Goal: Task Accomplishment & Management: Manage account settings

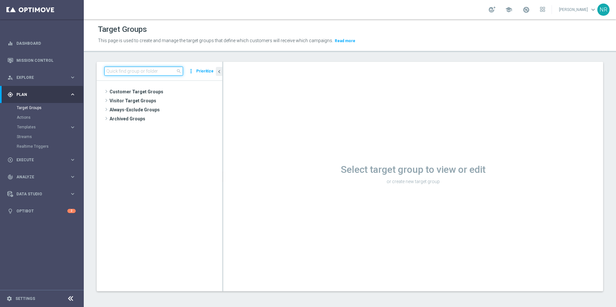
click at [150, 73] on input at bounding box center [143, 71] width 79 height 9
paste input "create a new audience. I think if we change criteria after it is already launch…"
click at [180, 68] on input "create a new audience. I think if we change criteria after it is already launch…" at bounding box center [143, 71] width 79 height 9
type input "create a new audience. I think if we change criteria after it is already launch…"
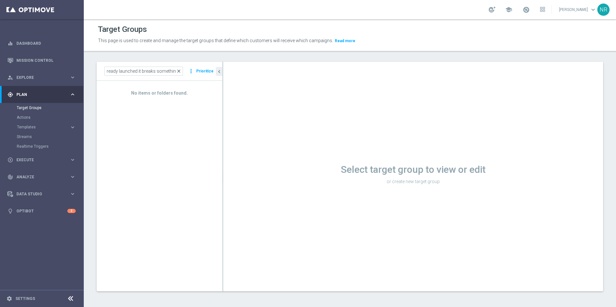
click at [180, 73] on span "close" at bounding box center [178, 71] width 5 height 5
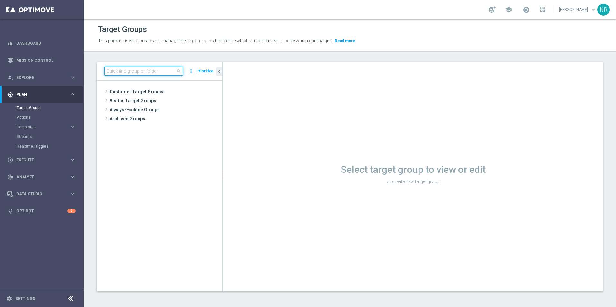
click at [136, 69] on input at bounding box center [143, 71] width 79 height 9
paste input "ST_DC_PrintMarketing_NonBuyer"
type input "ST_DC_PrintMarketing_NonBuyer"
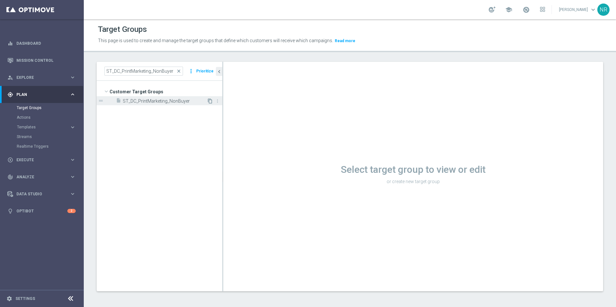
click at [210, 103] on icon "content_copy" at bounding box center [210, 101] width 5 height 5
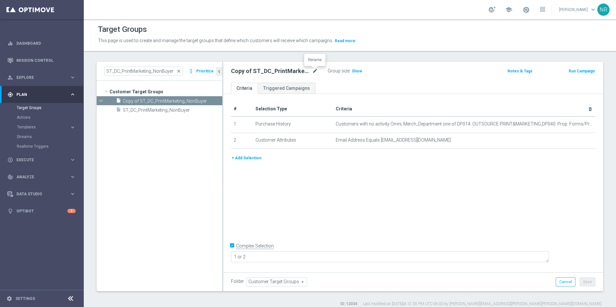
click at [313, 71] on icon "mode_edit" at bounding box center [315, 71] width 6 height 8
drag, startPoint x: 247, startPoint y: 72, endPoint x: 362, endPoint y: 67, distance: 115.2
click at [370, 73] on div "ST_DC_PrintMarketing_NonBuyer Group size : Show" at bounding box center [350, 72] width 249 height 10
type input "ST_DC_AudienceSizeTest"
click at [394, 64] on div "ST_DC_AudienceSizeTest Group size : Show Notes & Tags Run Campaign" at bounding box center [413, 72] width 380 height 21
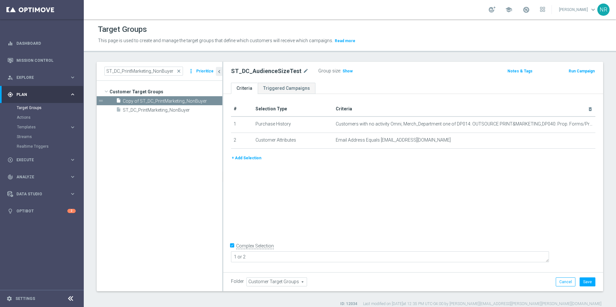
click at [257, 157] on button "+ Add Selection" at bounding box center [246, 158] width 31 height 7
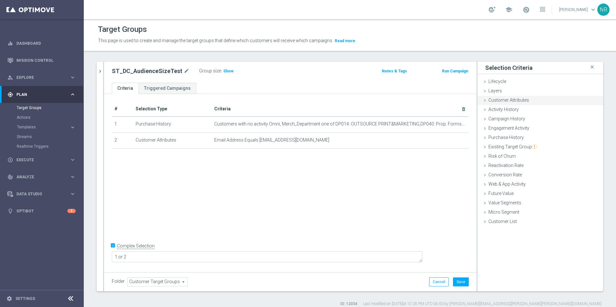
click at [497, 99] on span "Customer Attributes" at bounding box center [509, 100] width 41 height 5
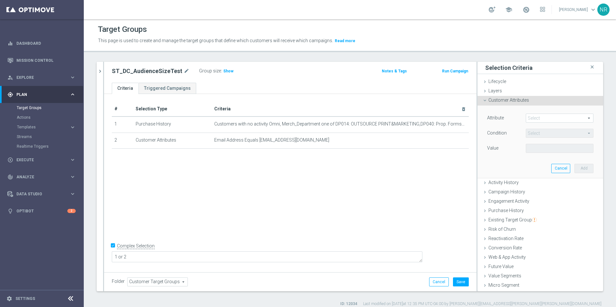
click at [540, 120] on span at bounding box center [559, 118] width 67 height 8
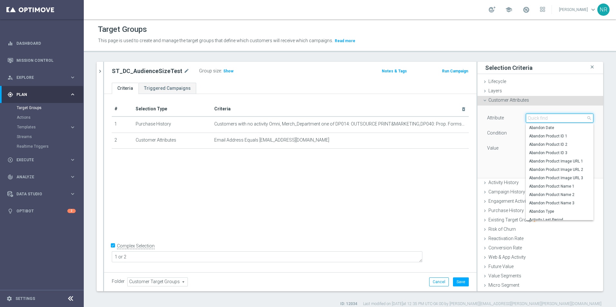
click at [540, 120] on input "search" at bounding box center [560, 118] width 68 height 9
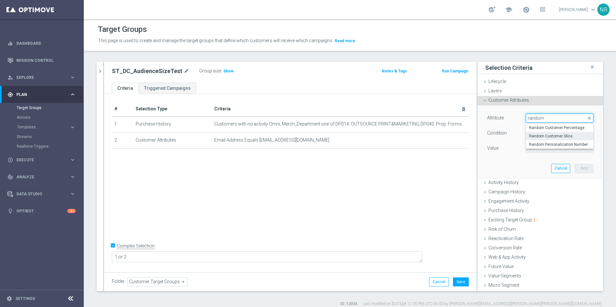
type input "random"
click at [545, 138] on span "Random Customer Slice" at bounding box center [559, 136] width 61 height 5
type input "Random Customer Slice"
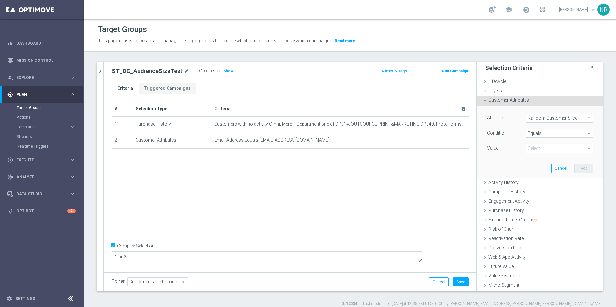
click at [553, 146] on span at bounding box center [559, 148] width 67 height 8
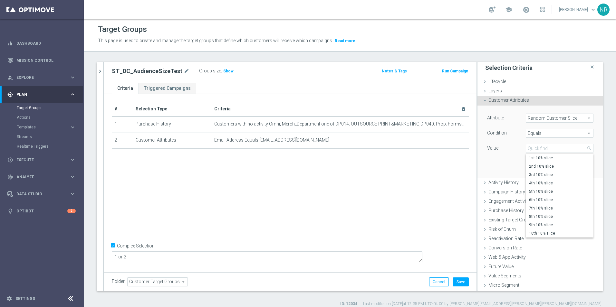
click at [545, 130] on span "Equals" at bounding box center [559, 133] width 67 height 8
click at [535, 220] on span "One of" at bounding box center [559, 218] width 61 height 5
type input "One of"
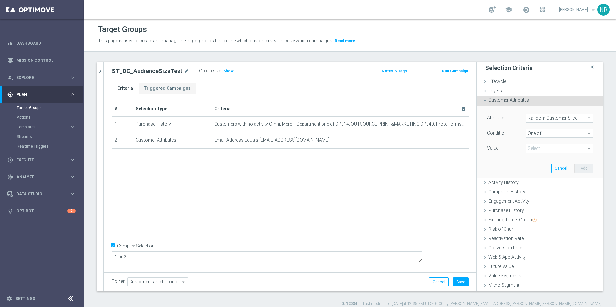
click at [543, 146] on span at bounding box center [559, 148] width 67 height 8
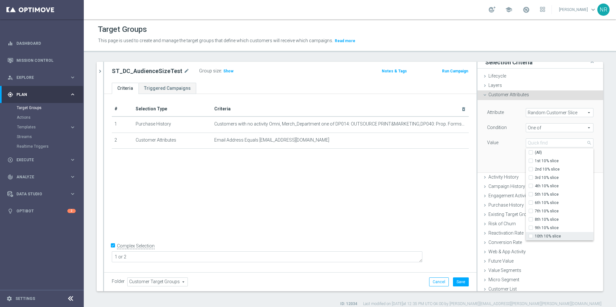
scroll to position [9, 0]
click at [549, 234] on span "10th 10% slice" at bounding box center [564, 233] width 59 height 5
click at [535, 234] on input "10th 10% slice" at bounding box center [533, 233] width 4 height 4
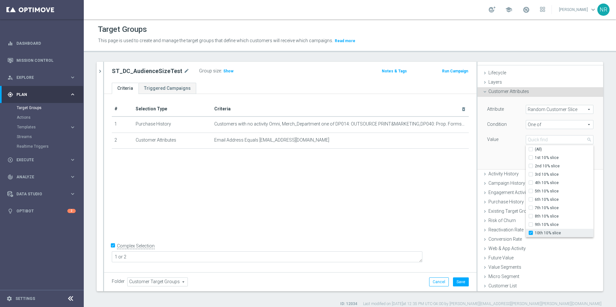
checkbox input "true"
type input "10th 10% slice"
click at [545, 224] on span "9th 10% slice" at bounding box center [564, 224] width 59 height 5
click at [535, 224] on input "9th 10% slice" at bounding box center [533, 225] width 4 height 4
checkbox input "true"
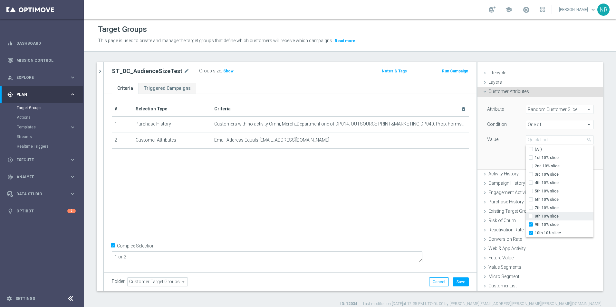
type input "Selected 2 of 10"
click at [544, 218] on span "8th 10% slice" at bounding box center [564, 216] width 59 height 5
click at [535, 218] on input "8th 10% slice" at bounding box center [533, 217] width 4 height 4
checkbox input "true"
type input "Selected 3 of 10"
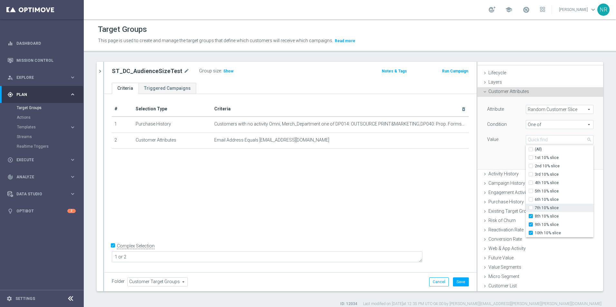
click at [547, 208] on span "7th 10% slice" at bounding box center [564, 208] width 59 height 5
click at [535, 208] on input "7th 10% slice" at bounding box center [533, 208] width 4 height 4
checkbox input "true"
type input "Selected 4 of 10"
click at [548, 197] on label "6th 10% slice" at bounding box center [564, 200] width 59 height 8
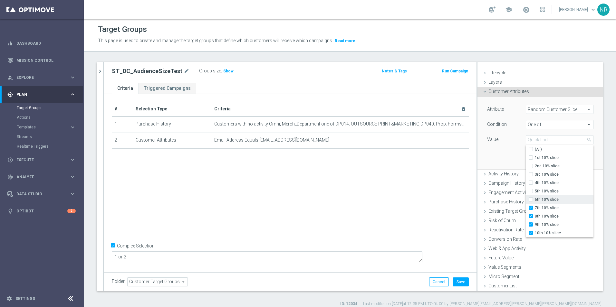
click at [535, 198] on input "6th 10% slice" at bounding box center [533, 200] width 4 height 4
checkbox input "true"
type input "Selected 5 of 10"
click at [546, 192] on span "5th 10% slice" at bounding box center [564, 191] width 59 height 5
click at [535, 192] on input "5th 10% slice" at bounding box center [533, 191] width 4 height 4
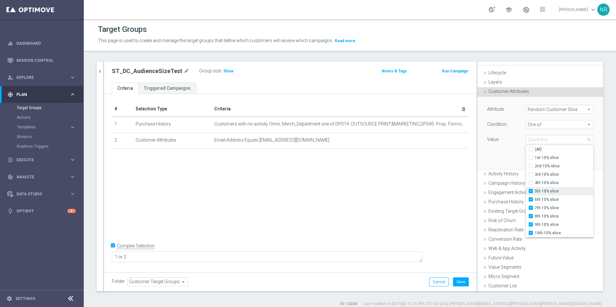
checkbox input "true"
type input "Selected 6 of 10"
click at [497, 158] on div "Attribute Random Customer Slice Random Customer Slice arrow_drop_down search Co…" at bounding box center [540, 133] width 116 height 72
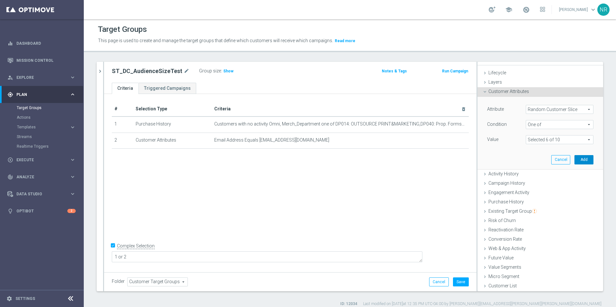
click at [579, 160] on button "Add" at bounding box center [584, 159] width 19 height 9
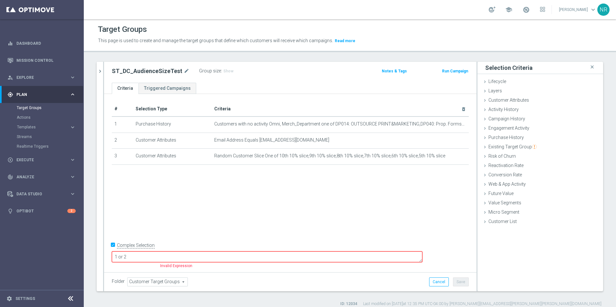
click at [199, 253] on textarea "1 or 2" at bounding box center [267, 257] width 311 height 11
click at [173, 251] on div "1 or 2" at bounding box center [267, 257] width 311 height 12
click at [161, 256] on textarea "1 or 2" at bounding box center [267, 257] width 311 height 11
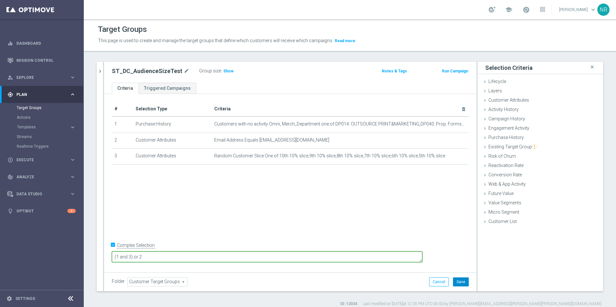
type textarea "(1 and 3) or 2"
click at [454, 279] on button "Save" at bounding box center [461, 282] width 16 height 9
click at [227, 72] on span "Show" at bounding box center [228, 71] width 10 height 5
click at [100, 71] on icon "chevron_right" at bounding box center [100, 71] width 6 height 6
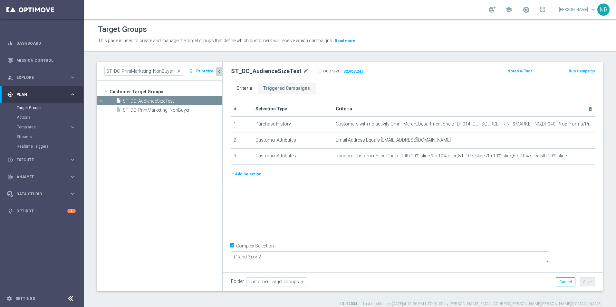
click at [209, 71] on button "Prioritize" at bounding box center [204, 71] width 19 height 9
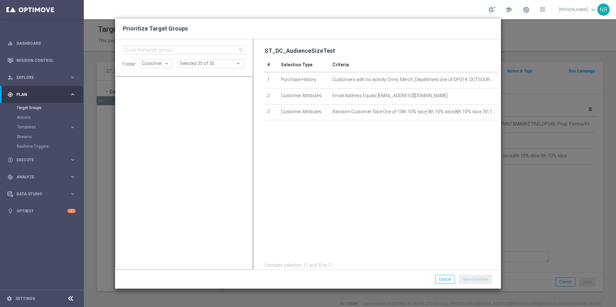
scroll to position [33761, 0]
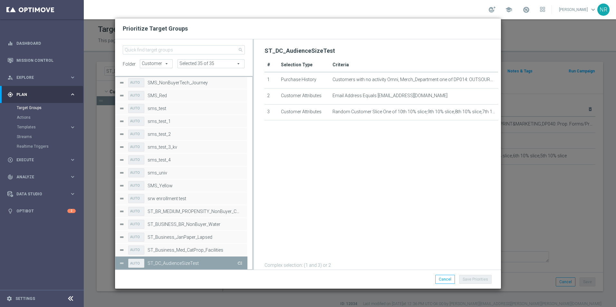
click at [238, 263] on button "Press SPACE to deselect this row." at bounding box center [239, 263] width 6 height 9
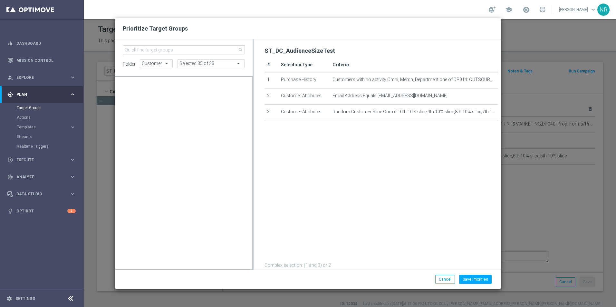
scroll to position [6111, 0]
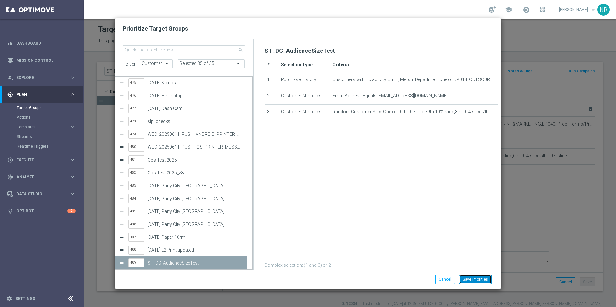
click at [477, 283] on button "Save Priorities" at bounding box center [475, 279] width 33 height 9
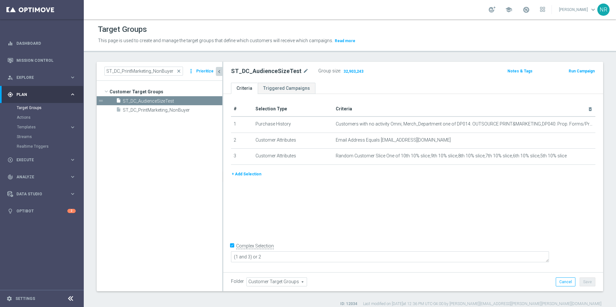
click at [207, 71] on button "Prioritize" at bounding box center [204, 71] width 19 height 9
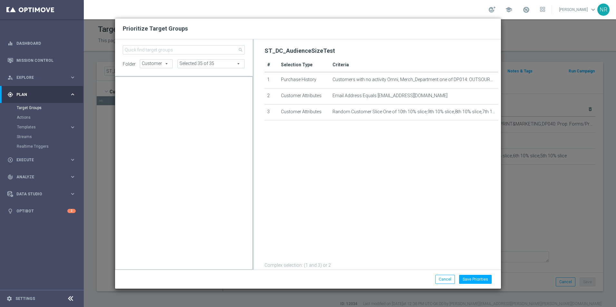
scroll to position [576, 0]
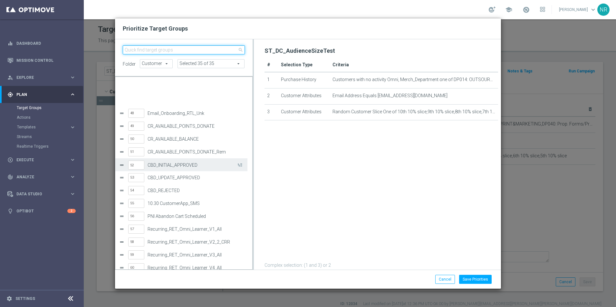
click at [168, 51] on input "search" at bounding box center [184, 49] width 122 height 9
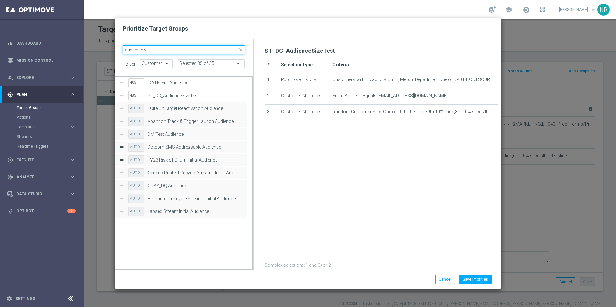
scroll to position [0, 0]
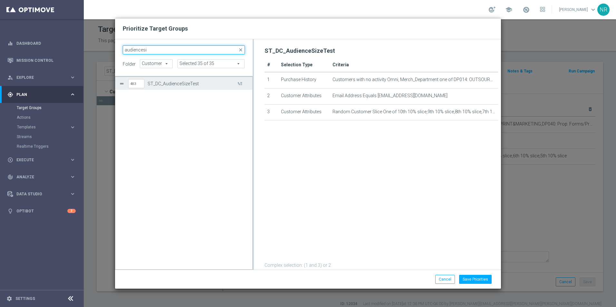
type input "audiencesi"
drag, startPoint x: 132, startPoint y: 82, endPoint x: 127, endPoint y: 80, distance: 5.5
click at [127, 80] on div "483 ST_DC_AudienceSizeTest" at bounding box center [183, 83] width 129 height 13
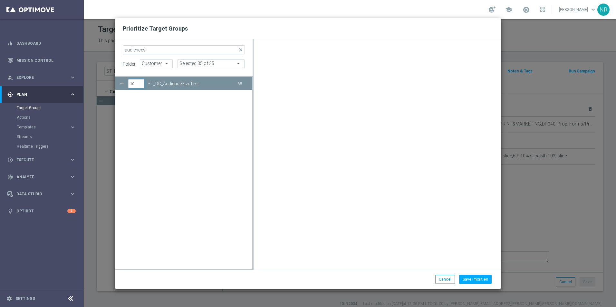
type input "100"
click at [173, 121] on div "100 ST_DC_AudienceSizeTest" at bounding box center [183, 173] width 137 height 193
click at [483, 279] on button "Save Priorities" at bounding box center [475, 279] width 33 height 9
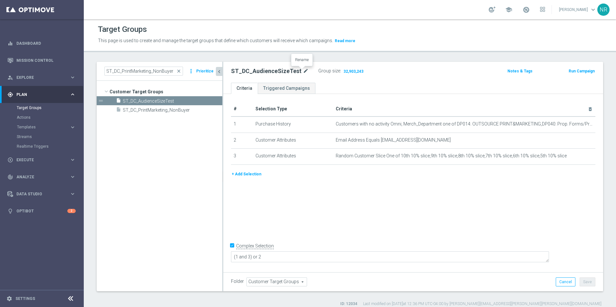
click at [303, 70] on icon "mode_edit" at bounding box center [306, 71] width 6 height 8
click at [584, 280] on button "Save" at bounding box center [588, 282] width 16 height 9
click at [222, 69] on icon "chevron_left" at bounding box center [219, 72] width 6 height 6
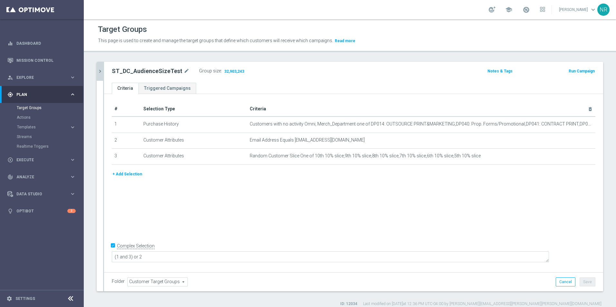
click at [99, 74] on icon "chevron_right" at bounding box center [100, 71] width 6 height 6
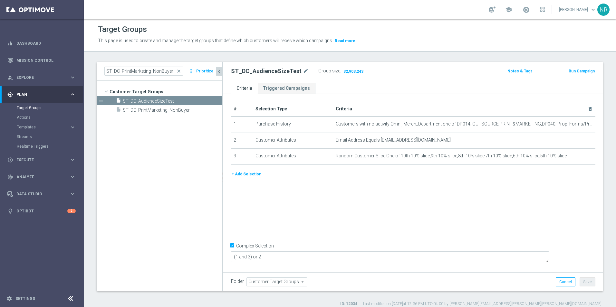
click at [224, 56] on div "Target Groups This page is used to create and manage the target groups that def…" at bounding box center [350, 163] width 532 height 288
click at [364, 36] on div "This page is used to create and manage the target groups that define which cust…" at bounding box center [285, 41] width 385 height 10
click at [331, 58] on div "Target Groups This page is used to create and manage the target groups that def…" at bounding box center [350, 163] width 532 height 288
drag, startPoint x: 370, startPoint y: 30, endPoint x: 373, endPoint y: 27, distance: 3.4
click at [373, 27] on div "Target Groups" at bounding box center [350, 29] width 504 height 13
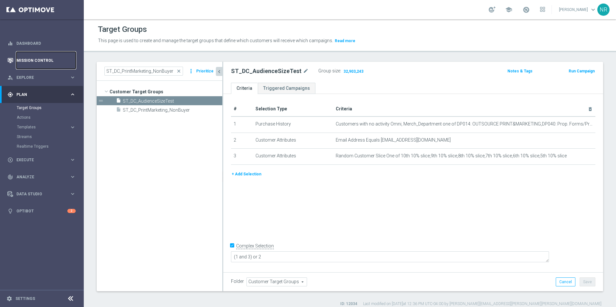
click at [57, 66] on link "Mission Control" at bounding box center [45, 60] width 59 height 17
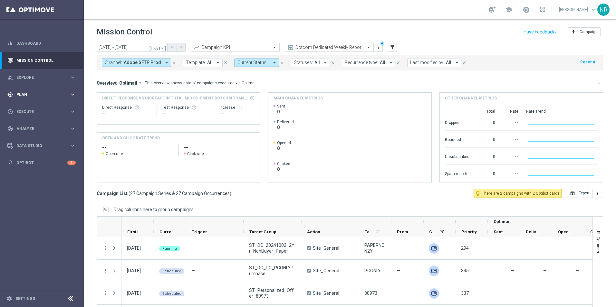
click at [29, 95] on span "Plan" at bounding box center [42, 95] width 53 height 4
click at [26, 129] on span "Templates" at bounding box center [40, 127] width 46 height 4
click at [28, 124] on accordion "Templates keyboard_arrow_right Optimail OptiMobile In-App OptiMobile Push Web P…" at bounding box center [50, 151] width 66 height 58
click at [29, 204] on div "play_circle_outline Execute keyboard_arrow_right" at bounding box center [41, 208] width 83 height 17
click at [36, 120] on div "play_circle_outline Execute keyboard_arrow_right" at bounding box center [41, 111] width 83 height 17
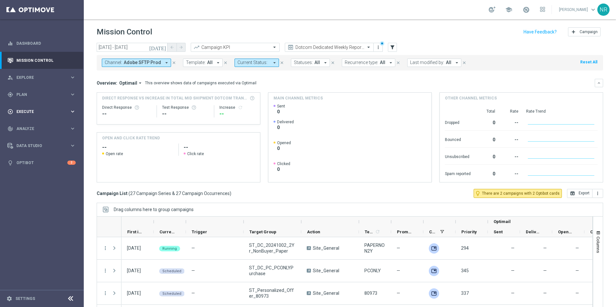
click at [28, 111] on span "Execute" at bounding box center [42, 112] width 53 height 4
click at [33, 125] on link "Campaign Builder" at bounding box center [42, 124] width 50 height 5
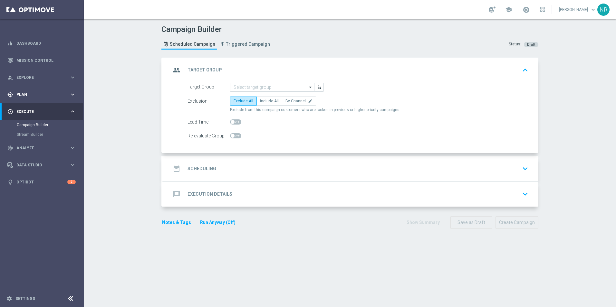
click at [58, 95] on span "Plan" at bounding box center [42, 95] width 53 height 4
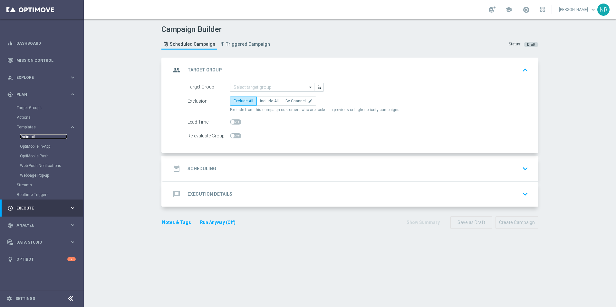
click at [28, 134] on link "Optimail" at bounding box center [43, 136] width 47 height 5
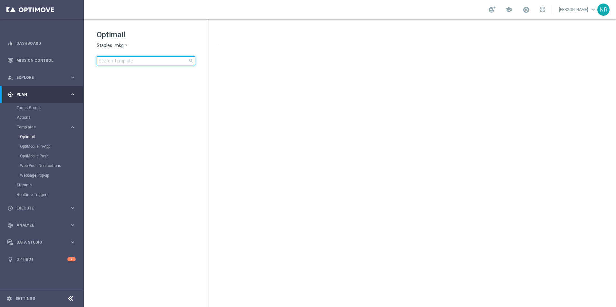
click at [126, 60] on input at bounding box center [146, 60] width 99 height 9
type input "https://www.staples.com/grs/rewards/sr/loyaltycenter"
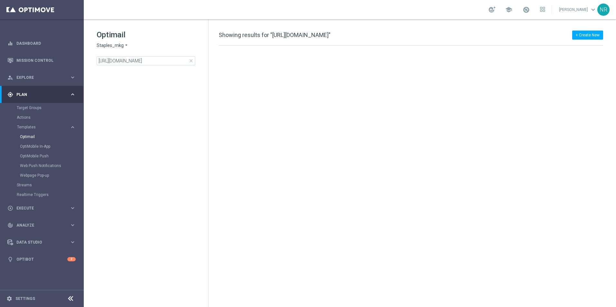
click at [190, 61] on span "close" at bounding box center [191, 60] width 5 height 5
click at [169, 57] on input at bounding box center [146, 60] width 99 height 9
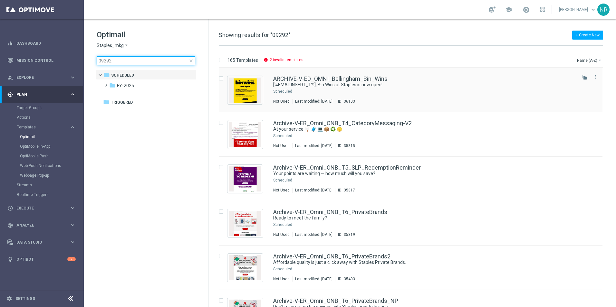
type input "092925"
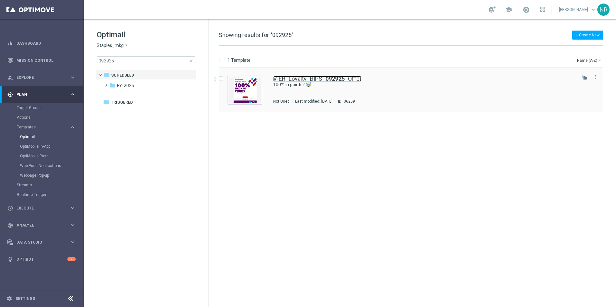
click at [328, 79] on b "092925" at bounding box center [334, 78] width 19 height 7
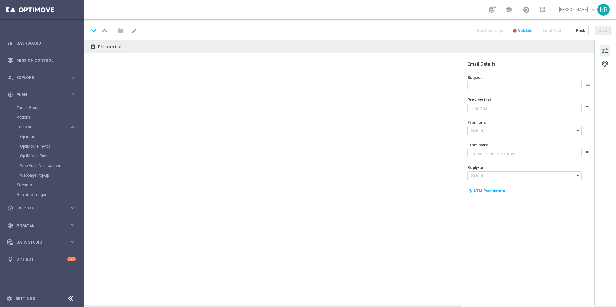
type textarea "100% NOT A TYPO! Activate now >>"
type input "staples@connected.staples.com"
type textarea "Staples"
type input "info@staples.com"
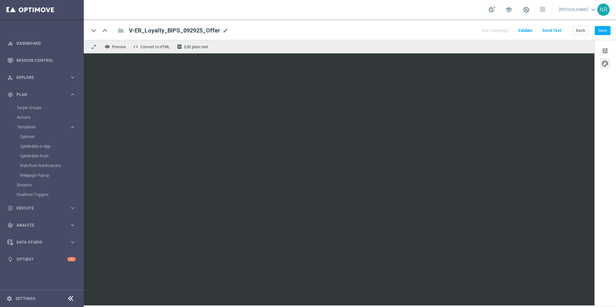
click at [412, 43] on div "remove_red_eye Preview code Convert to HTML receipt Edit plain text" at bounding box center [339, 47] width 511 height 14
click at [600, 34] on button "Save" at bounding box center [603, 30] width 16 height 9
click at [555, 29] on button "Send Test" at bounding box center [551, 30] width 21 height 9
click at [555, 30] on button "Send Test" at bounding box center [551, 30] width 21 height 9
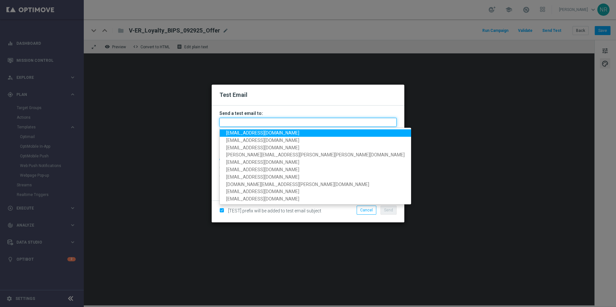
click at [261, 125] on input "text" at bounding box center [307, 122] width 177 height 9
paste input "staples.83f9-bh7oa@litmusemail.com"
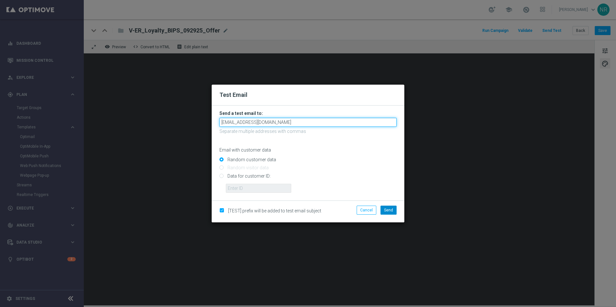
type input "staples.83f9-bh7oa@litmusemail.com"
click at [391, 209] on span "Send" at bounding box center [388, 210] width 9 height 5
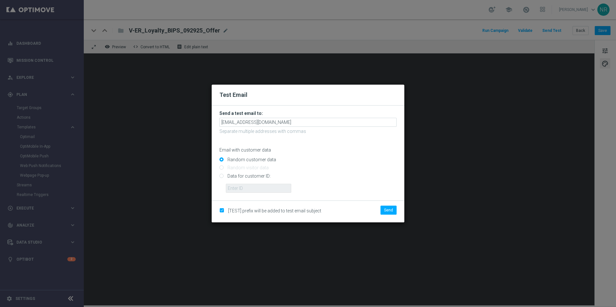
click at [378, 15] on modal-container "Test Email Send a test email to: staples.83f9-bh7oa@litmusemail.com Separate mu…" at bounding box center [308, 153] width 616 height 307
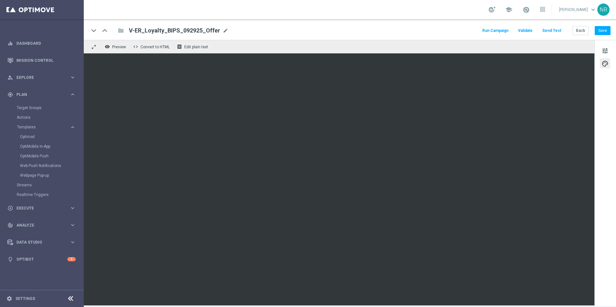
click at [409, 39] on div "keyboard_arrow_down keyboard_arrow_up folder V-ER_Loyalty_BIPS_092925_Offer V-E…" at bounding box center [350, 29] width 532 height 21
click at [551, 27] on button "Send Test" at bounding box center [551, 30] width 21 height 9
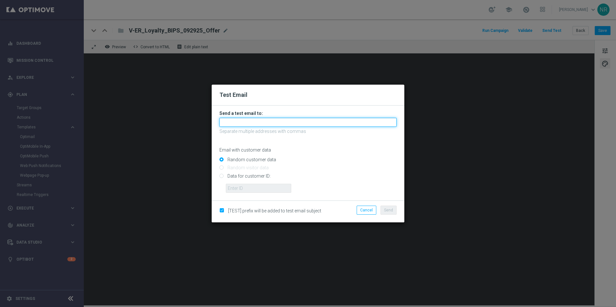
click at [281, 124] on input "text" at bounding box center [307, 122] width 177 height 9
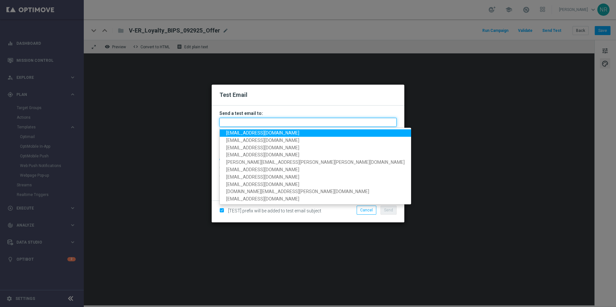
paste input "staples.83f9-bh7oa@litmusemail.com"
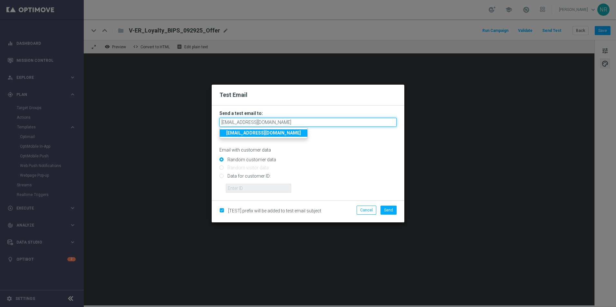
type input "staples.83f9-bh7oa@litmusemail.com"
click at [296, 134] on strong "staples.83f9-bh7oa@litmusemail.com" at bounding box center [263, 133] width 75 height 5
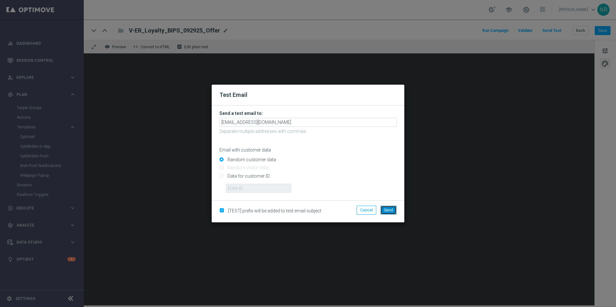
click at [387, 209] on span "Send" at bounding box center [388, 210] width 9 height 5
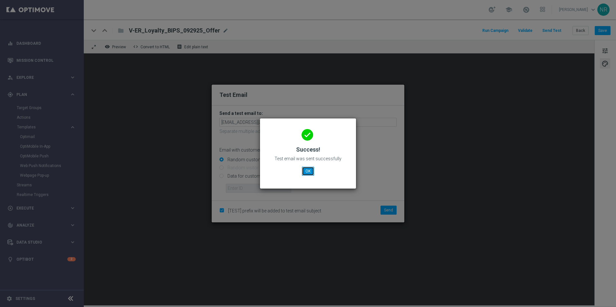
click at [307, 173] on button "OK" at bounding box center [308, 171] width 12 height 9
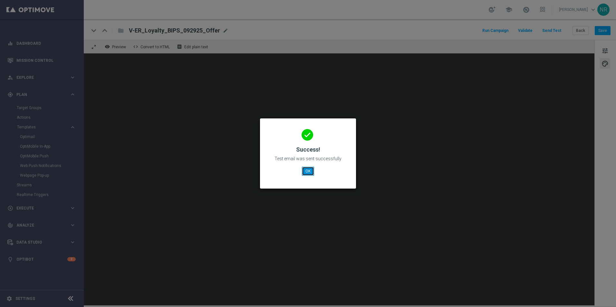
click at [311, 171] on button "OK" at bounding box center [308, 171] width 12 height 9
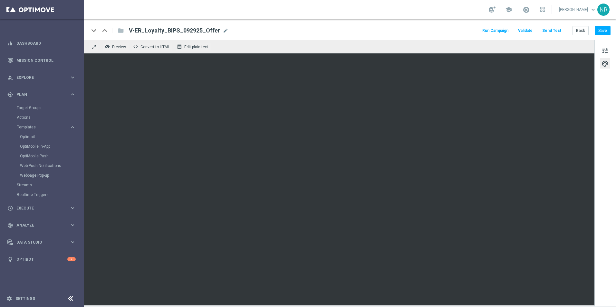
click at [551, 30] on button "Send Test" at bounding box center [551, 30] width 21 height 9
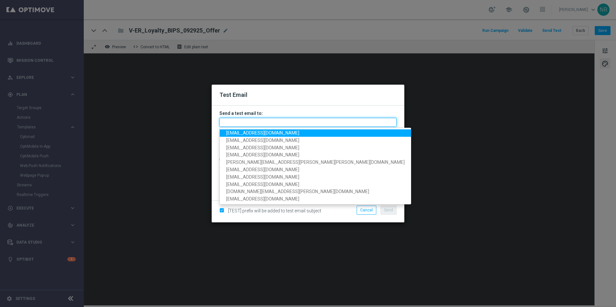
click at [296, 118] on input "text" at bounding box center [307, 122] width 177 height 9
paste input "staples.83f9-bh7oa@litmusemail.com"
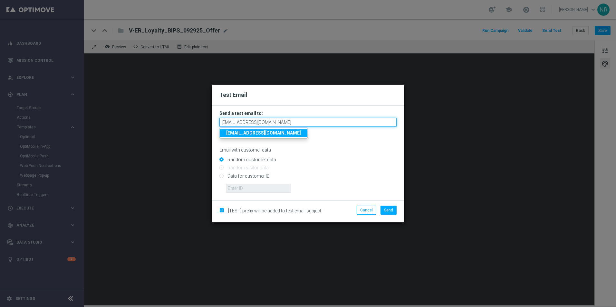
type input "staples.83f9-bh7oa@litmusemail.com"
click at [320, 146] on div "Email with customer data" at bounding box center [307, 144] width 177 height 17
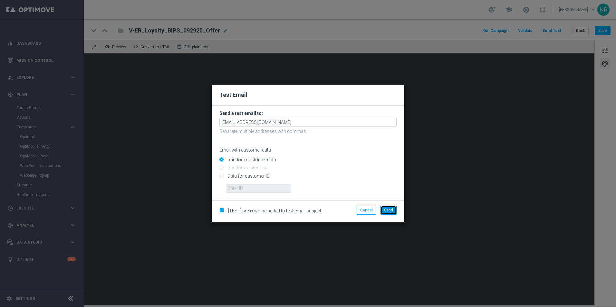
click at [392, 209] on span "Send" at bounding box center [388, 210] width 9 height 5
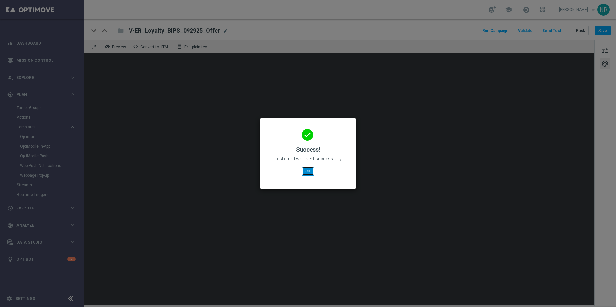
click at [309, 170] on button "OK" at bounding box center [308, 171] width 12 height 9
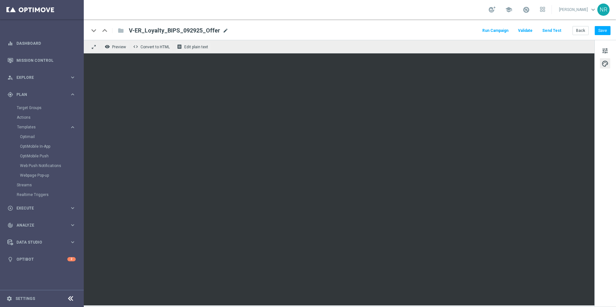
click at [223, 28] on span "mode_edit" at bounding box center [226, 31] width 6 height 6
click at [560, 34] on button "Send Test" at bounding box center [551, 30] width 21 height 9
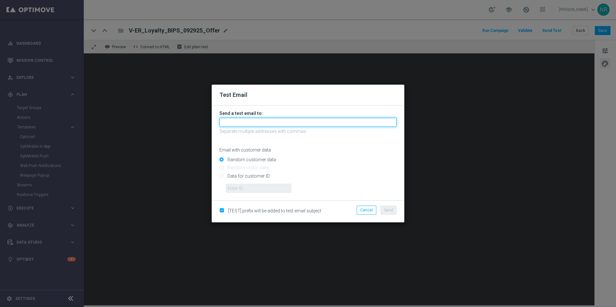
click at [273, 121] on input "text" at bounding box center [307, 122] width 177 height 9
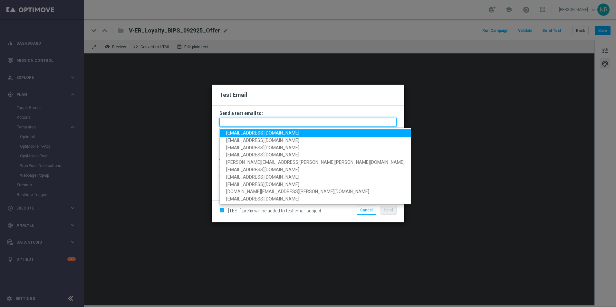
click at [293, 121] on input "text" at bounding box center [307, 122] width 177 height 9
paste input "staples.83f9-bh7oa@litmusemail.com"
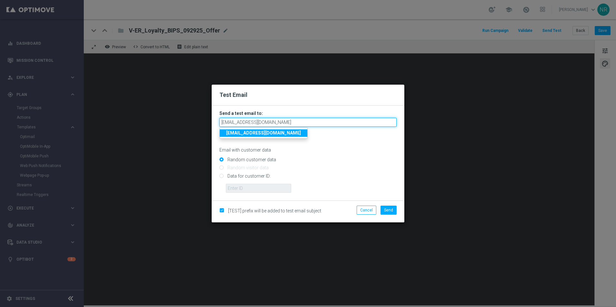
type input "staples.83f9-bh7oa@litmusemail.com"
click at [280, 129] on ul "staples.83f9-bh7oa@litmusemail.com" at bounding box center [263, 133] width 88 height 11
click at [283, 133] on strong "staples.83f9-bh7oa@litmusemail.com" at bounding box center [263, 133] width 75 height 5
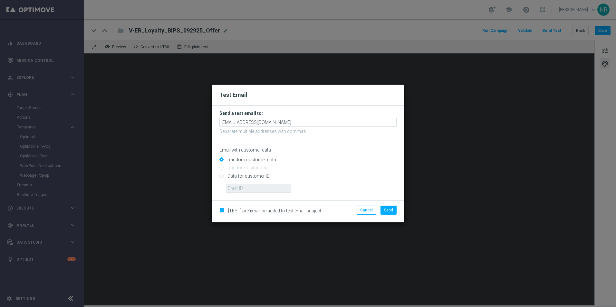
click at [351, 166] on input "Random customer data" at bounding box center [307, 162] width 177 height 9
click at [387, 212] on span "Send" at bounding box center [388, 210] width 9 height 5
click at [385, 177] on input "Data for customer ID:" at bounding box center [307, 178] width 177 height 9
radio input "true"
click at [390, 211] on span "Send" at bounding box center [388, 210] width 9 height 5
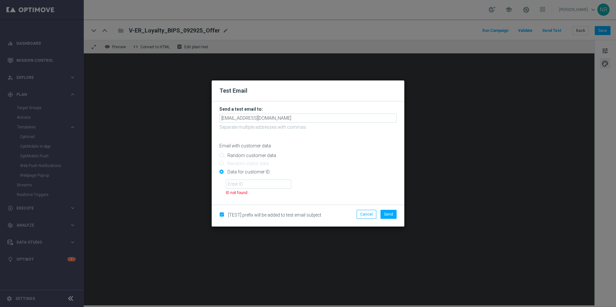
click at [247, 156] on input "Random customer data" at bounding box center [307, 158] width 177 height 9
radio input "true"
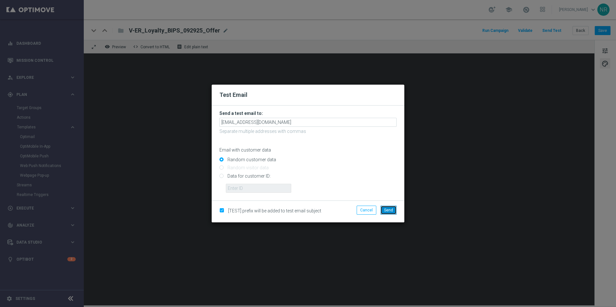
click at [395, 213] on button "Send" at bounding box center [389, 210] width 16 height 9
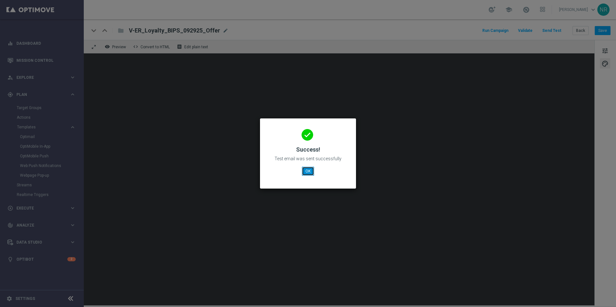
click at [310, 170] on button "OK" at bounding box center [308, 171] width 12 height 9
click at [307, 167] on button "OK" at bounding box center [308, 171] width 12 height 9
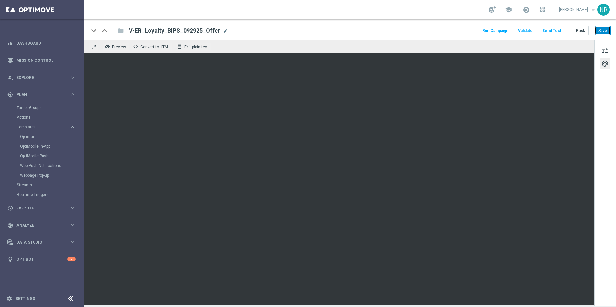
click at [601, 30] on button "Save" at bounding box center [603, 30] width 16 height 9
click at [555, 31] on button "Send Test" at bounding box center [551, 30] width 21 height 9
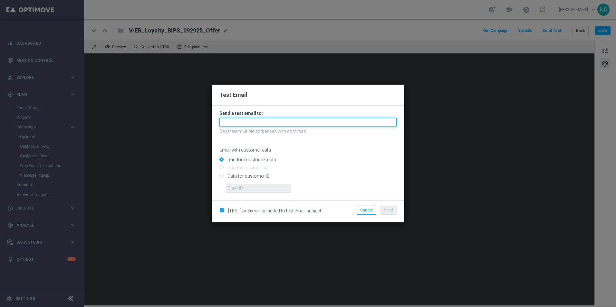
click at [274, 122] on input "text" at bounding box center [307, 122] width 177 height 9
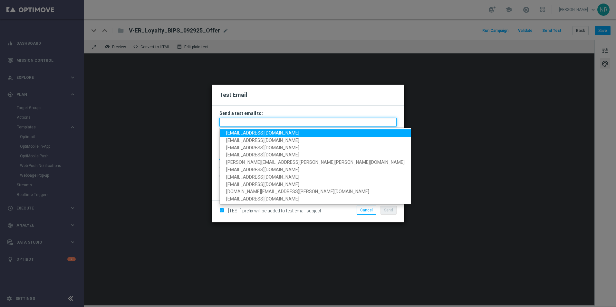
paste input "staples.83f9-bh7oa@litmusemail.com"
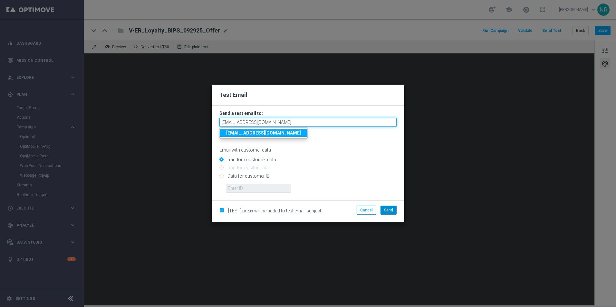
type input "staples.83f9-bh7oa@litmusemail.com"
click at [393, 211] on button "Send" at bounding box center [389, 210] width 16 height 9
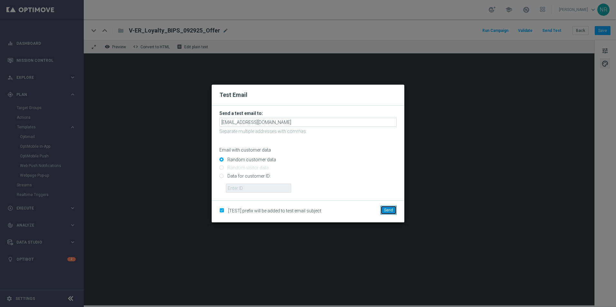
click at [393, 210] on button "Send" at bounding box center [389, 210] width 16 height 9
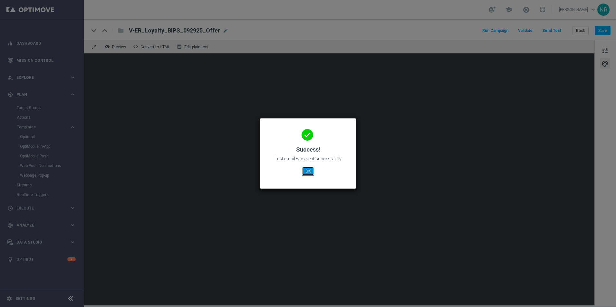
click at [305, 171] on button "OK" at bounding box center [308, 171] width 12 height 9
drag, startPoint x: 303, startPoint y: 168, endPoint x: 307, endPoint y: 170, distance: 4.8
click at [304, 169] on button "OK" at bounding box center [308, 171] width 12 height 9
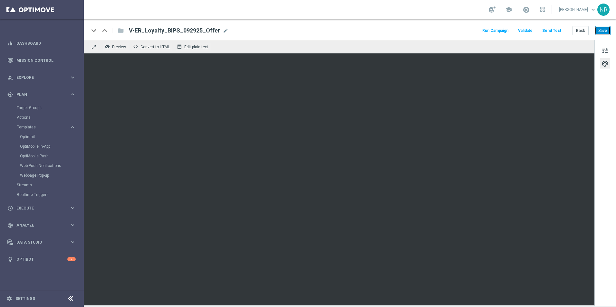
click at [601, 28] on button "Save" at bounding box center [603, 30] width 16 height 9
click at [31, 136] on link "Optimail" at bounding box center [43, 136] width 47 height 5
click at [273, 10] on div "school Nick Russo keyboard_arrow_down NR" at bounding box center [350, 9] width 532 height 19
click at [549, 30] on button "Send Test" at bounding box center [551, 30] width 21 height 9
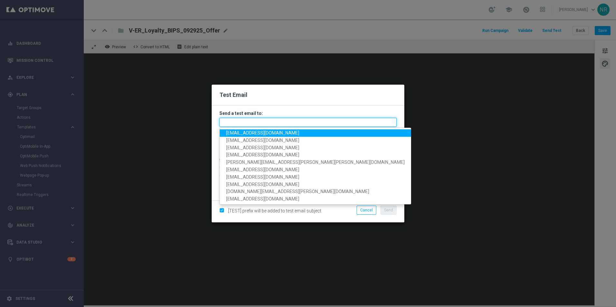
click at [288, 122] on input "text" at bounding box center [307, 122] width 177 height 9
paste input "staples.83f9-bh7oa@litmusemail.com"
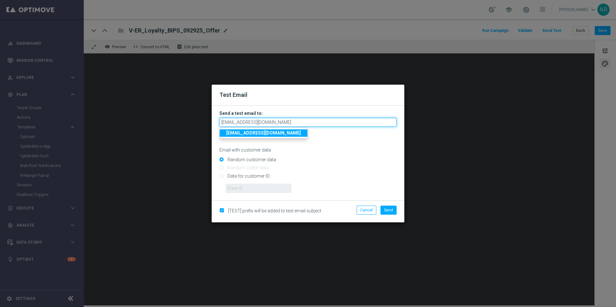
type input "staples.83f9-bh7oa@litmusemail.com"
click at [287, 135] on strong "staples.83f9-bh7oa@litmusemail.com" at bounding box center [263, 133] width 75 height 5
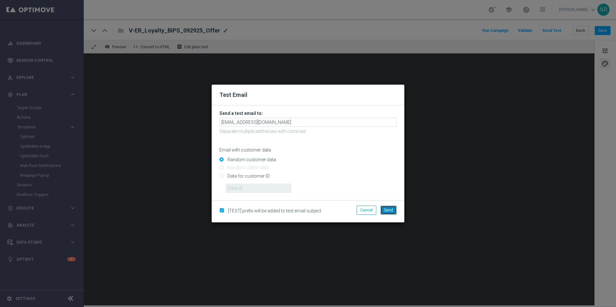
click at [386, 209] on span "Send" at bounding box center [388, 210] width 9 height 5
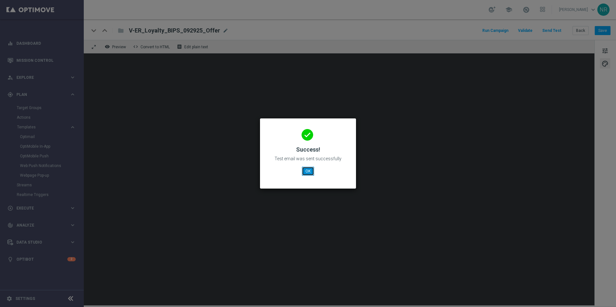
click at [304, 174] on button "OK" at bounding box center [308, 171] width 12 height 9
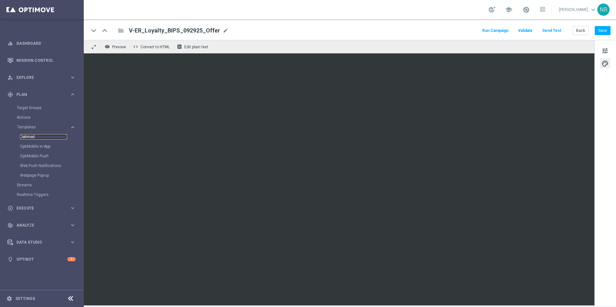
click at [31, 135] on link "Optimail" at bounding box center [43, 136] width 47 height 5
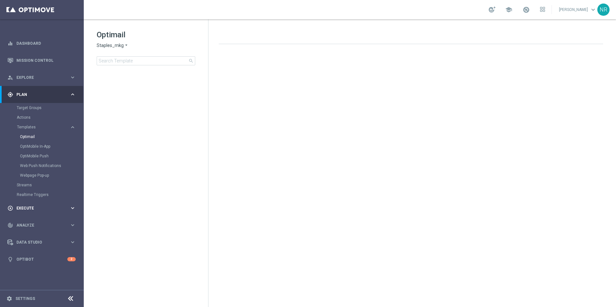
click at [21, 212] on div "play_circle_outline Execute keyboard_arrow_right" at bounding box center [41, 208] width 83 height 17
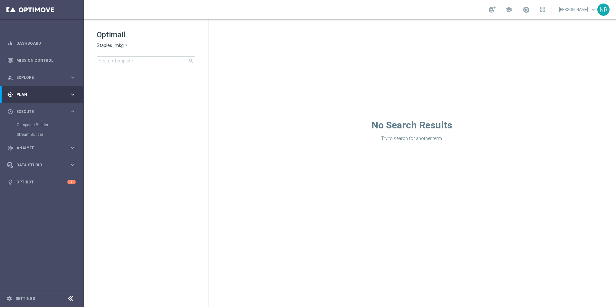
click at [37, 122] on div "Campaign Builder" at bounding box center [50, 125] width 66 height 10
click at [37, 123] on link "Campaign Builder" at bounding box center [42, 124] width 50 height 5
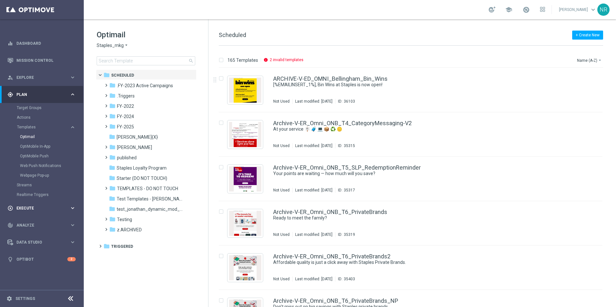
click at [39, 209] on span "Execute" at bounding box center [42, 209] width 53 height 4
click at [29, 126] on link "Campaign Builder" at bounding box center [42, 124] width 50 height 5
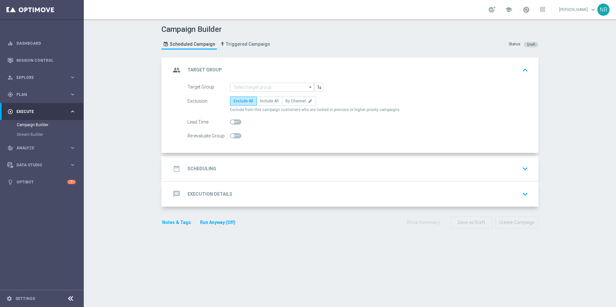
click at [528, 193] on button "keyboard_arrow_down" at bounding box center [525, 194] width 11 height 12
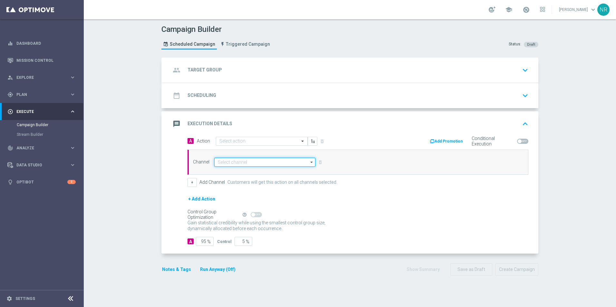
click at [267, 164] on input at bounding box center [264, 162] width 101 height 9
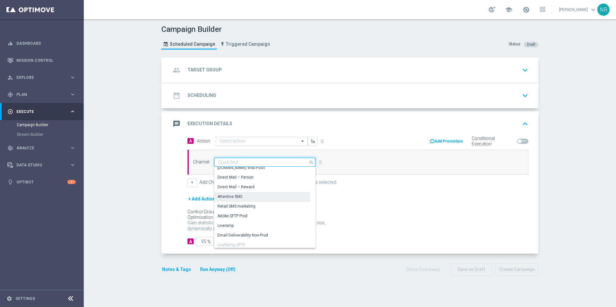
scroll to position [32, 0]
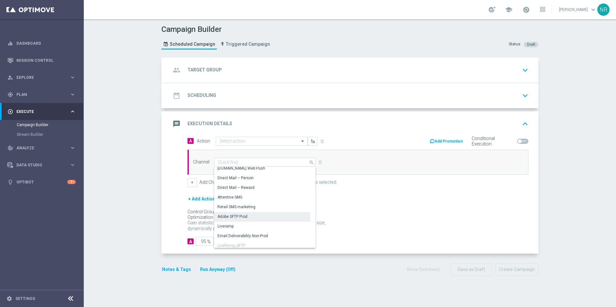
click at [249, 216] on div "Adobe SFTP Prod" at bounding box center [262, 216] width 96 height 9
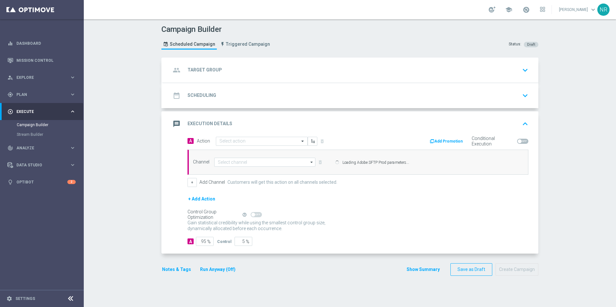
type input "Adobe SFTP Prod"
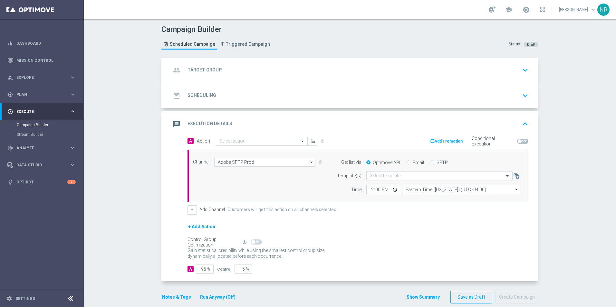
click at [400, 179] on div "Select template" at bounding box center [439, 175] width 146 height 9
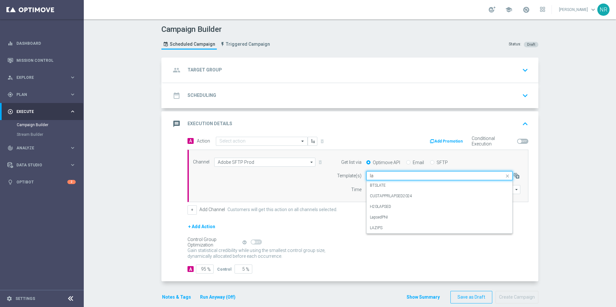
type input "l"
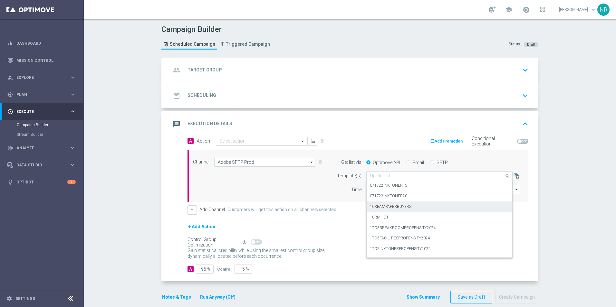
click at [103, 35] on header "Campaign Builder Scheduled Campaign Triggered Campaign Status: Draft" at bounding box center [350, 38] width 532 height 38
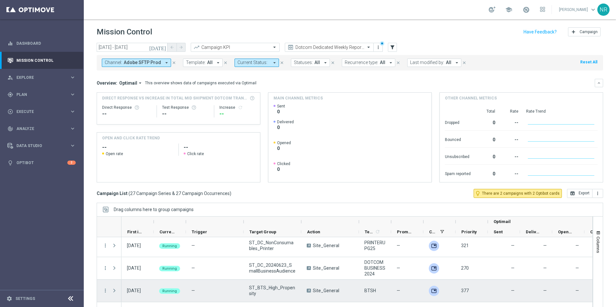
scroll to position [483, 0]
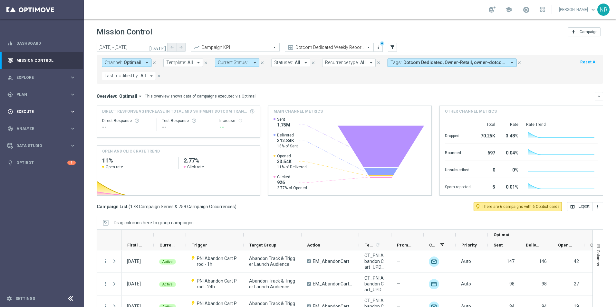
scroll to position [28, 0]
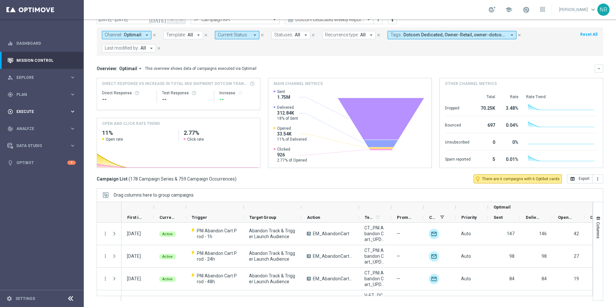
click at [26, 113] on span "Execute" at bounding box center [42, 112] width 53 height 4
click at [33, 122] on link "Campaign Builder" at bounding box center [42, 124] width 50 height 5
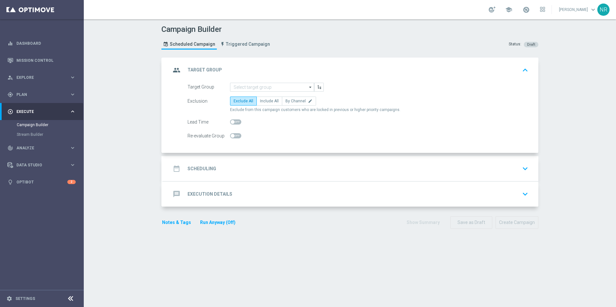
click at [259, 192] on div "message Execution Details keyboard_arrow_down" at bounding box center [351, 194] width 360 height 12
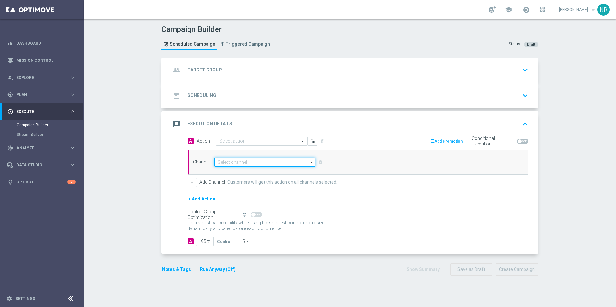
click at [228, 162] on input at bounding box center [264, 162] width 101 height 9
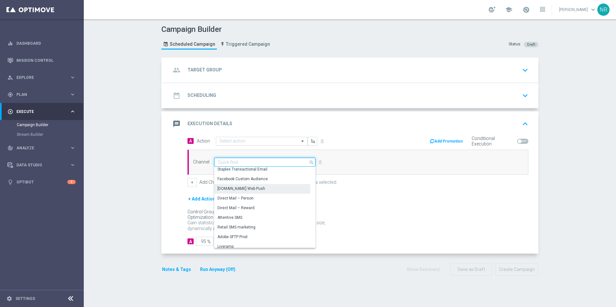
scroll to position [32, 0]
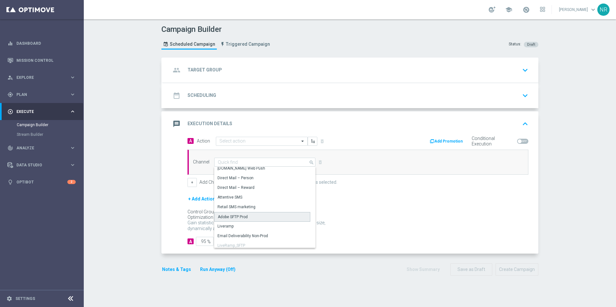
click at [240, 218] on div "Adobe SFTP Prod" at bounding box center [233, 217] width 30 height 6
type input "Adobe SFTP Prod"
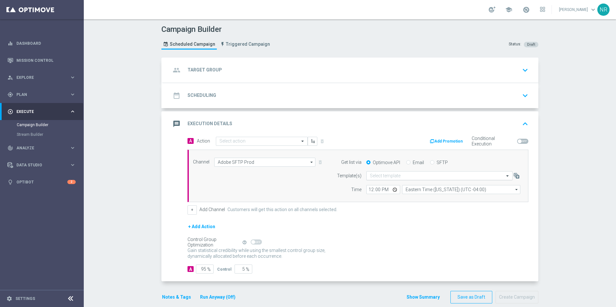
click at [388, 178] on input "text" at bounding box center [433, 175] width 126 height 5
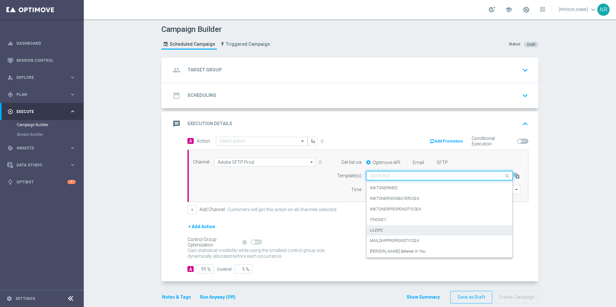
scroll to position [858, 0]
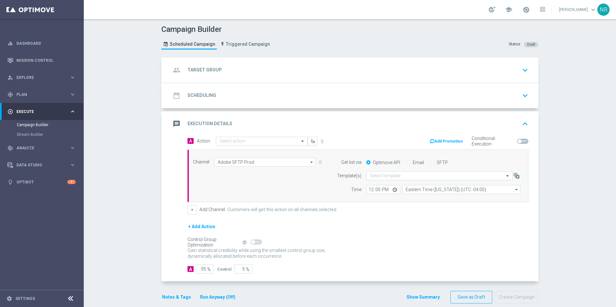
click at [364, 120] on div "message Execution Details keyboard_arrow_up" at bounding box center [351, 124] width 360 height 12
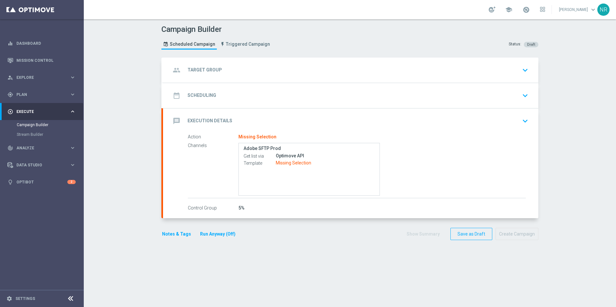
click at [364, 120] on div "message Execution Details keyboard_arrow_down" at bounding box center [351, 121] width 360 height 12
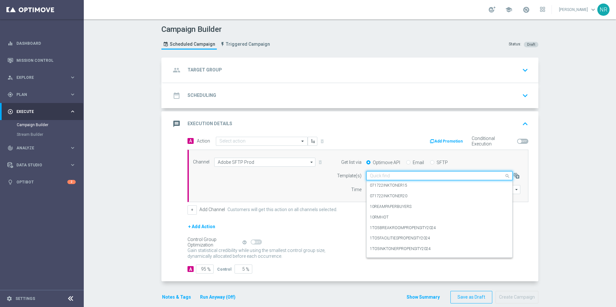
click at [420, 176] on input "text" at bounding box center [433, 175] width 126 height 5
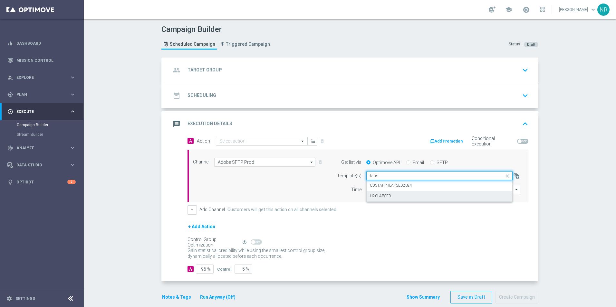
type input "laps"
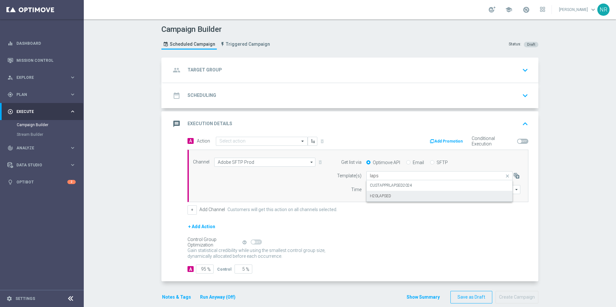
click at [405, 175] on input "laps" at bounding box center [433, 175] width 126 height 5
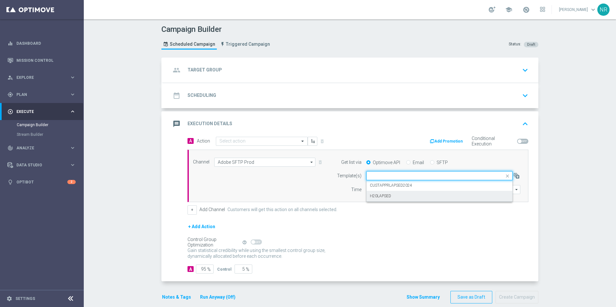
click at [117, 93] on div "Campaign Builder Scheduled Campaign Triggered Campaign Status: Draft group Targ…" at bounding box center [350, 163] width 532 height 288
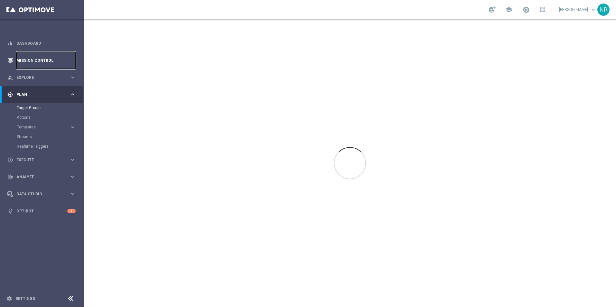
click at [36, 66] on link "Mission Control" at bounding box center [45, 60] width 59 height 17
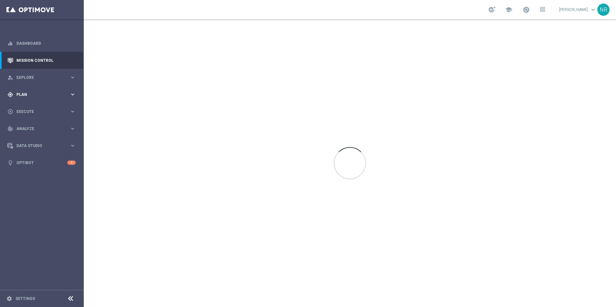
click at [27, 95] on span "Plan" at bounding box center [42, 95] width 53 height 4
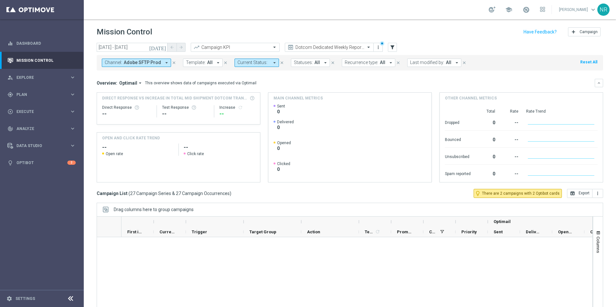
scroll to position [483, 0]
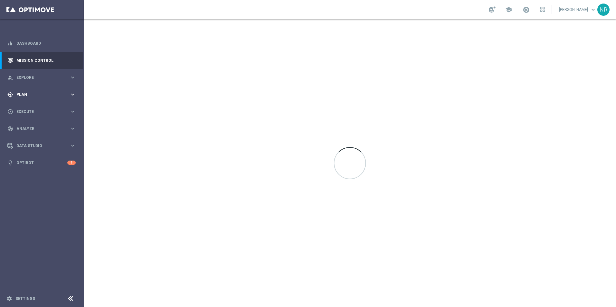
click at [44, 92] on div "gps_fixed Plan" at bounding box center [38, 95] width 62 height 6
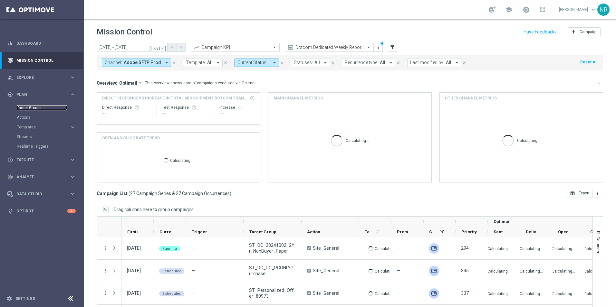
click at [34, 109] on link "Target Groups" at bounding box center [42, 107] width 50 height 5
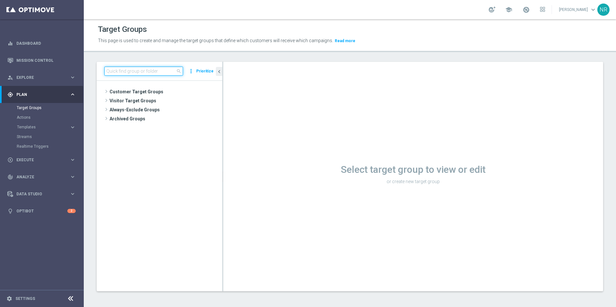
click at [143, 72] on input at bounding box center [143, 71] width 79 height 9
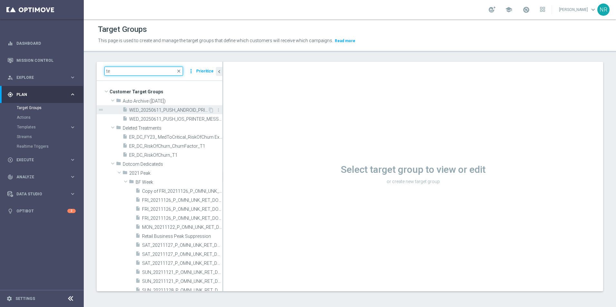
type input "te"
click at [161, 113] on span "WED_20250611_PUSH_ANDROID_PRINTER_MESSAGING" at bounding box center [168, 110] width 79 height 5
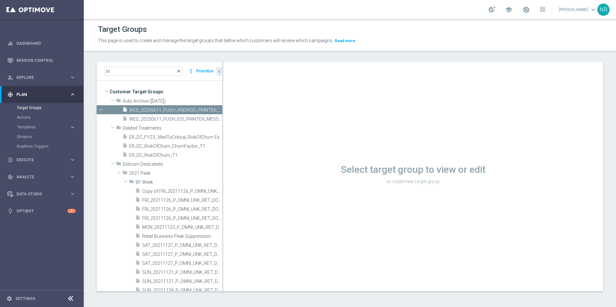
click at [181, 70] on span "close" at bounding box center [178, 71] width 5 height 5
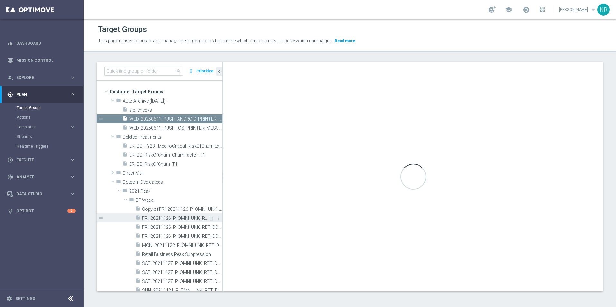
click at [165, 217] on span "FRI_20211126_P_OMNI_UNK_RET_DOTCOM_CONS_BUSN_D-630AM" at bounding box center [175, 218] width 66 height 5
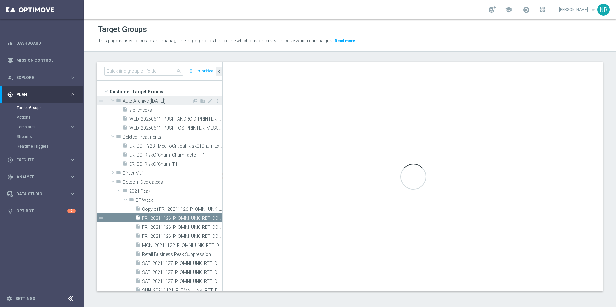
click at [113, 102] on span at bounding box center [113, 100] width 8 height 6
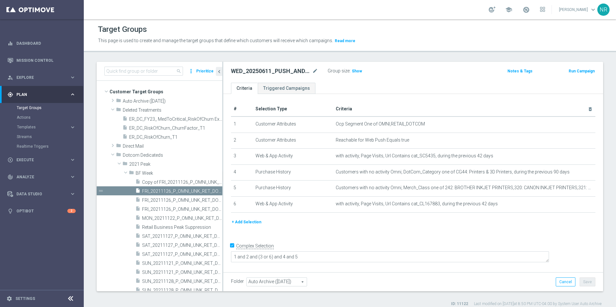
click at [251, 224] on button "+ Add Selection" at bounding box center [246, 222] width 31 height 7
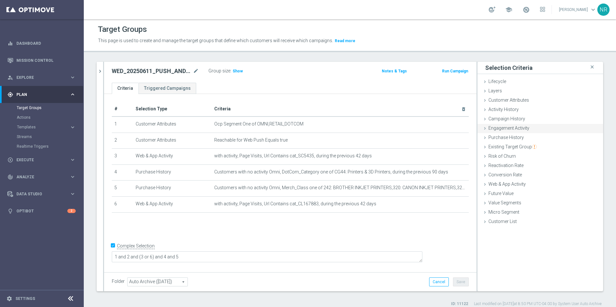
click at [511, 130] on span "Engagement Activity" at bounding box center [509, 128] width 41 height 5
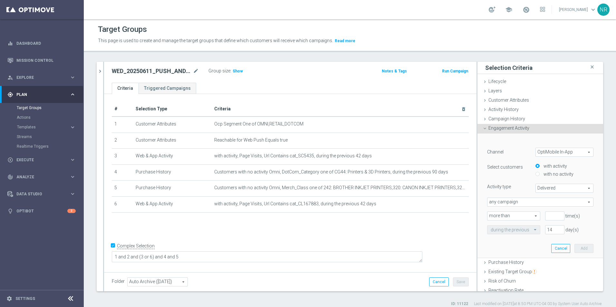
click at [547, 152] on span "OptiMobile In-App" at bounding box center [564, 152] width 57 height 8
click at [526, 128] on div "Engagement Activity done" at bounding box center [541, 129] width 126 height 10
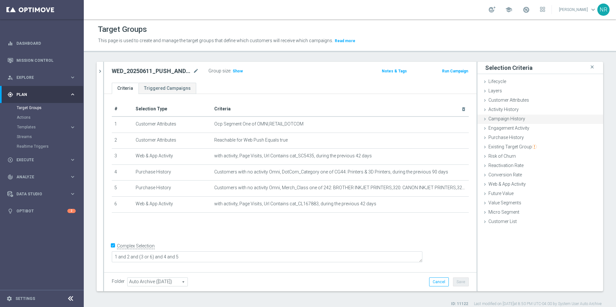
click at [509, 121] on span "Campaign History" at bounding box center [507, 118] width 37 height 5
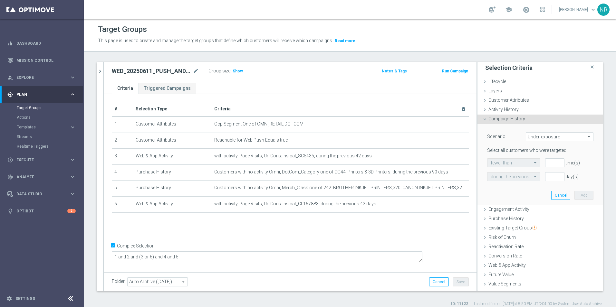
click at [542, 140] on span "Under-exposure" at bounding box center [559, 137] width 67 height 8
click at [533, 172] on span "Targeted while in a target group" at bounding box center [559, 171] width 61 height 5
type input "Targeted while in a target group"
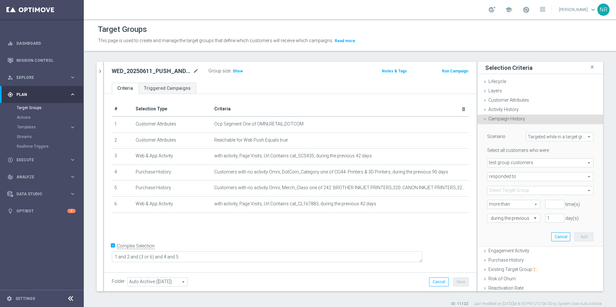
click at [524, 163] on span "test group customers" at bounding box center [541, 163] width 106 height 8
click at [556, 136] on span "Targeted while in a target group" at bounding box center [559, 137] width 67 height 8
click at [477, 42] on div "This page is used to create and manage the target groups that define which cust…" at bounding box center [350, 41] width 514 height 10
click at [29, 125] on span "Templates" at bounding box center [40, 127] width 46 height 4
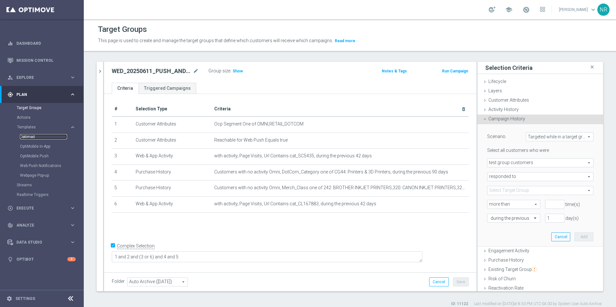
click at [33, 136] on link "Optimail" at bounding box center [43, 136] width 47 height 5
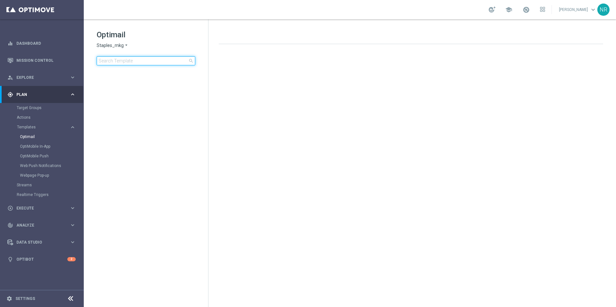
click at [173, 61] on input at bounding box center [146, 60] width 99 height 9
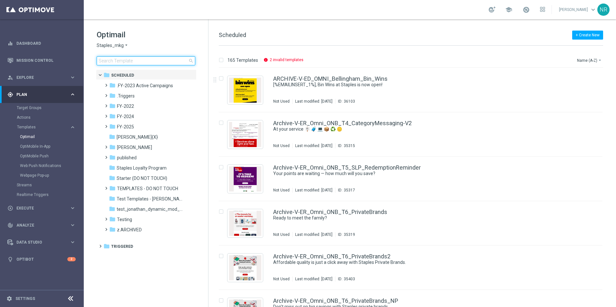
click at [132, 63] on input at bounding box center [146, 60] width 99 height 9
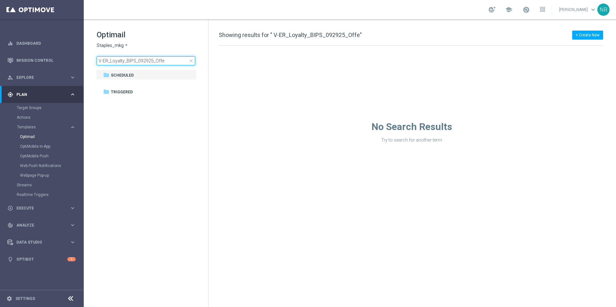
type input "V-ER_Loyalty_BIPS_092925_Offe"
